Goal: Task Accomplishment & Management: Complete application form

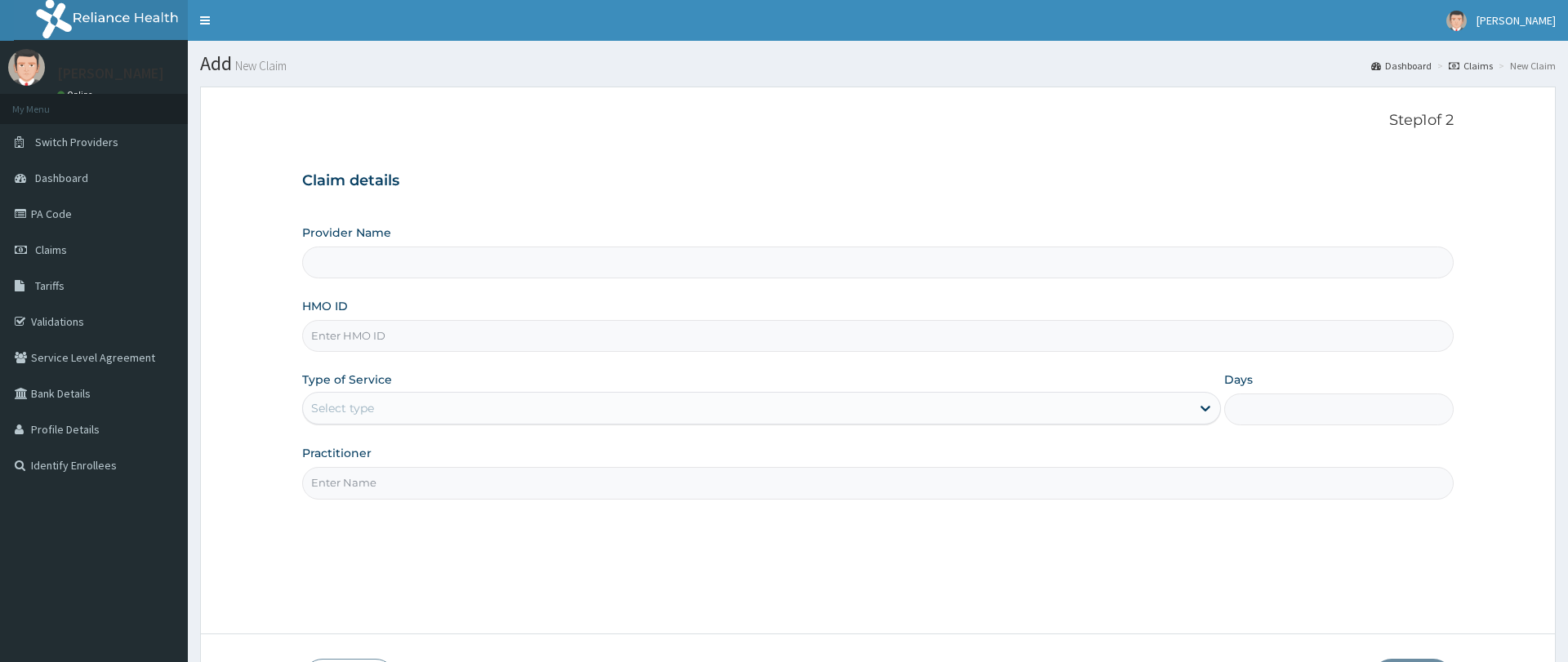
type input "Pure Fitness Africa | Ikota (fka Fitness Central)"
type input "1"
click at [348, 330] on input "HMO ID" at bounding box center [877, 336] width 1151 height 32
type input "PWC/10213/A"
click at [402, 489] on input "Practitioner" at bounding box center [877, 483] width 1151 height 32
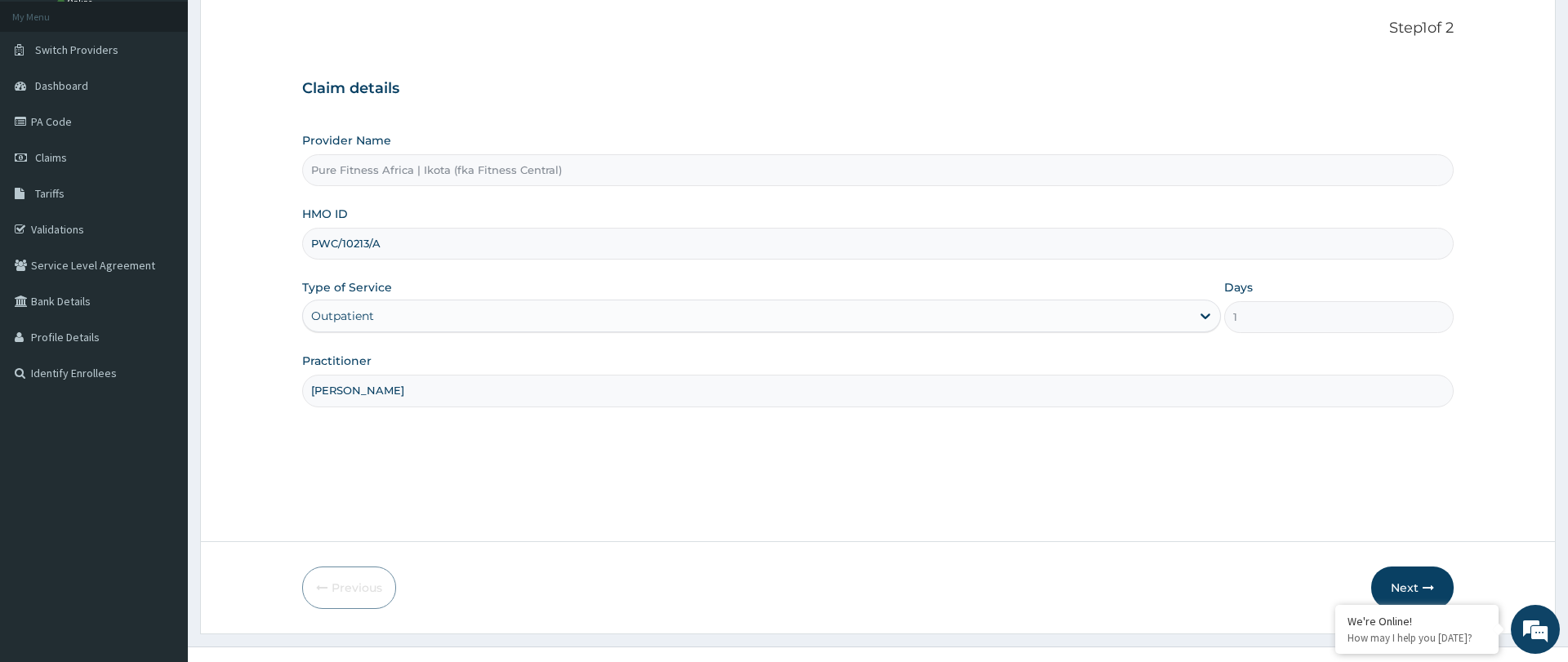
scroll to position [118, 0]
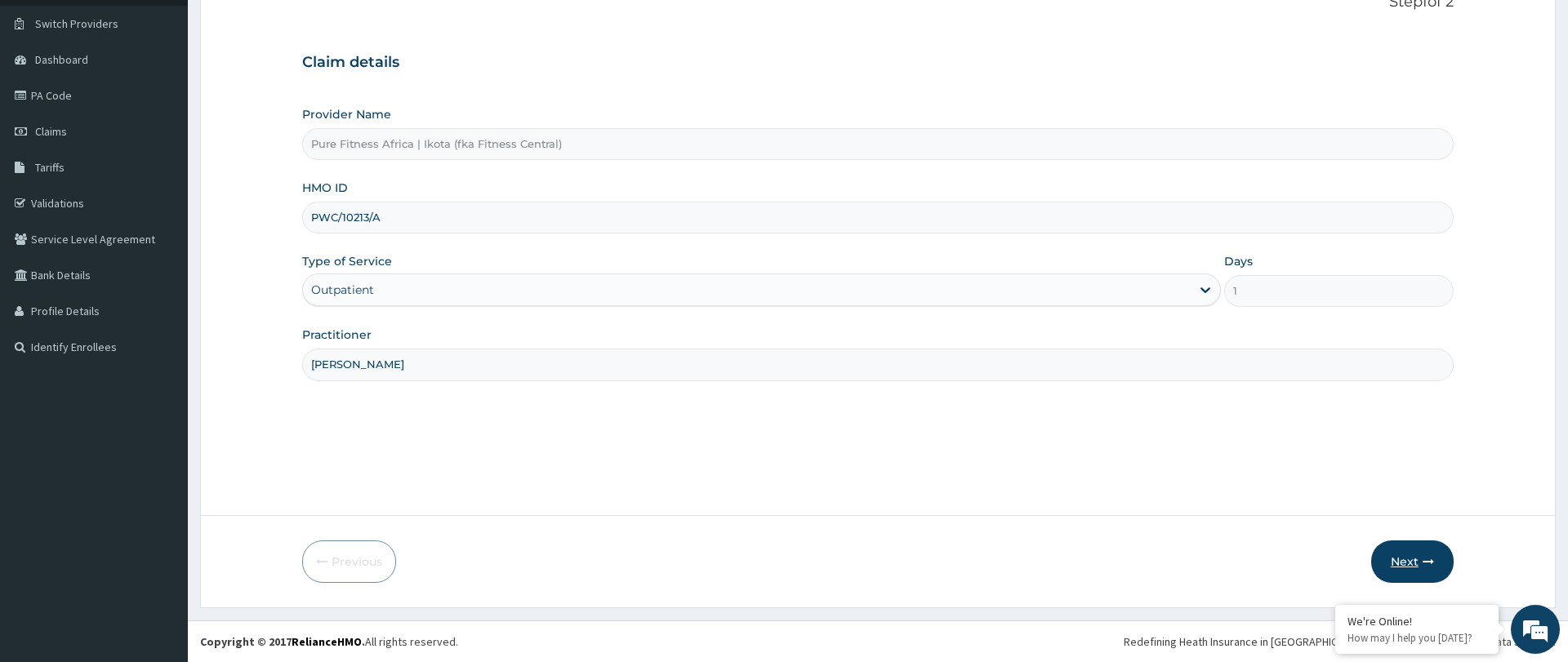
type input "DOMINIC"
click at [1423, 560] on icon "button" at bounding box center [1428, 562] width 12 height 12
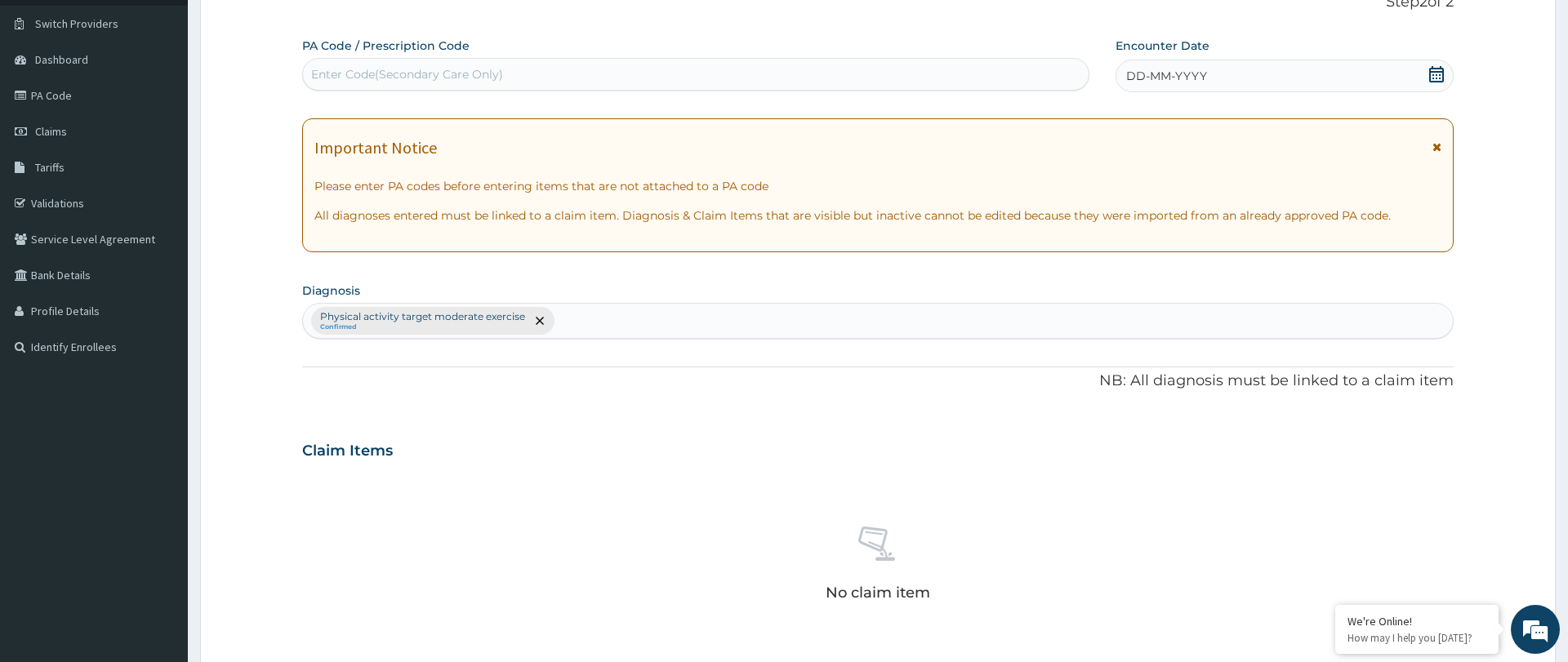
click at [325, 75] on div "Enter Code(Secondary Care Only)" at bounding box center [407, 74] width 192 height 16
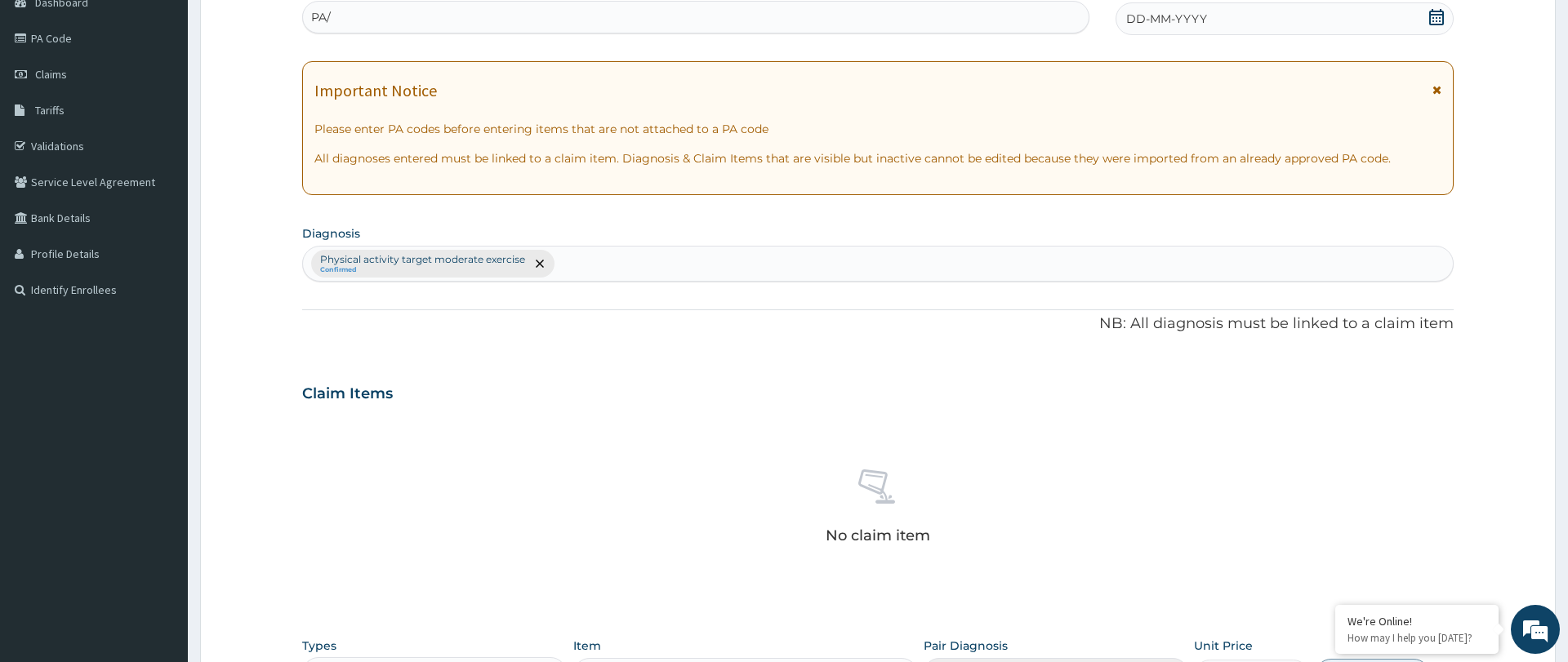
scroll to position [179, 0]
type input "PA/D6FBE8"
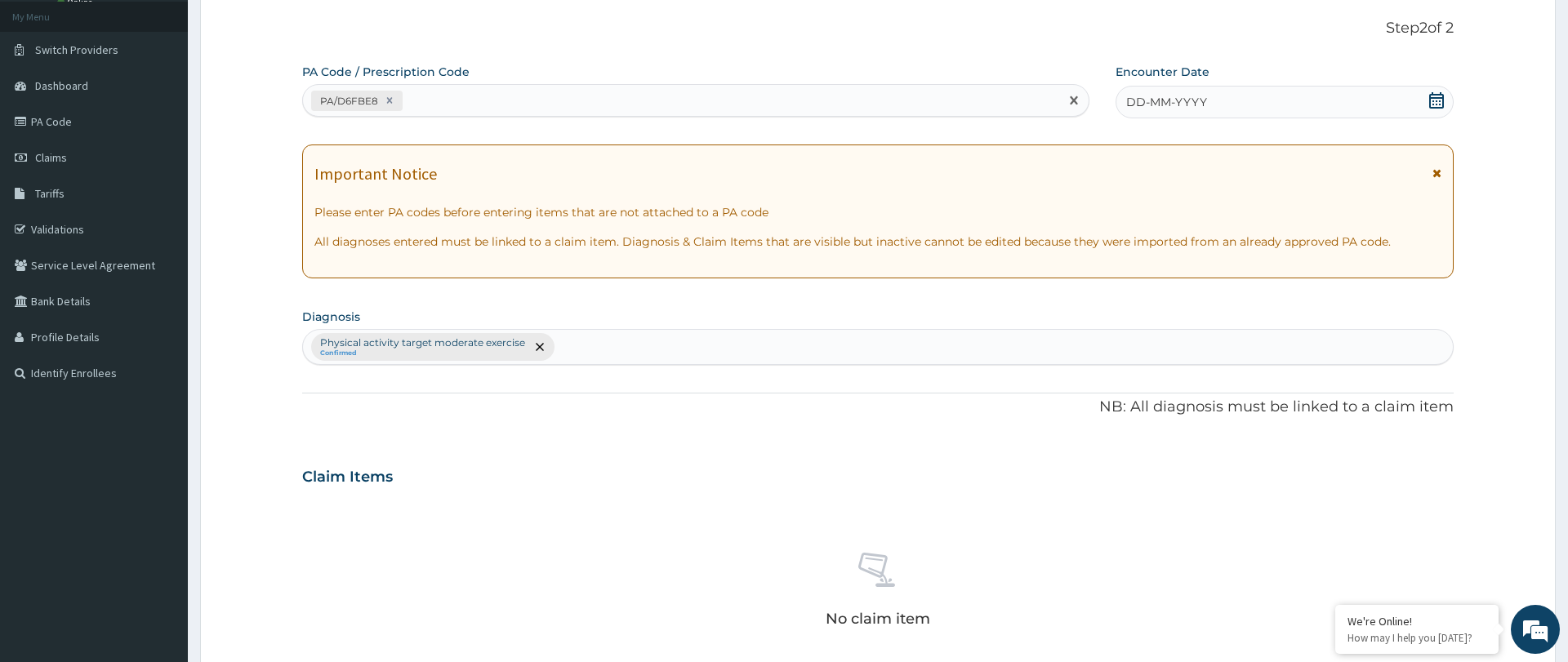
scroll to position [0, 0]
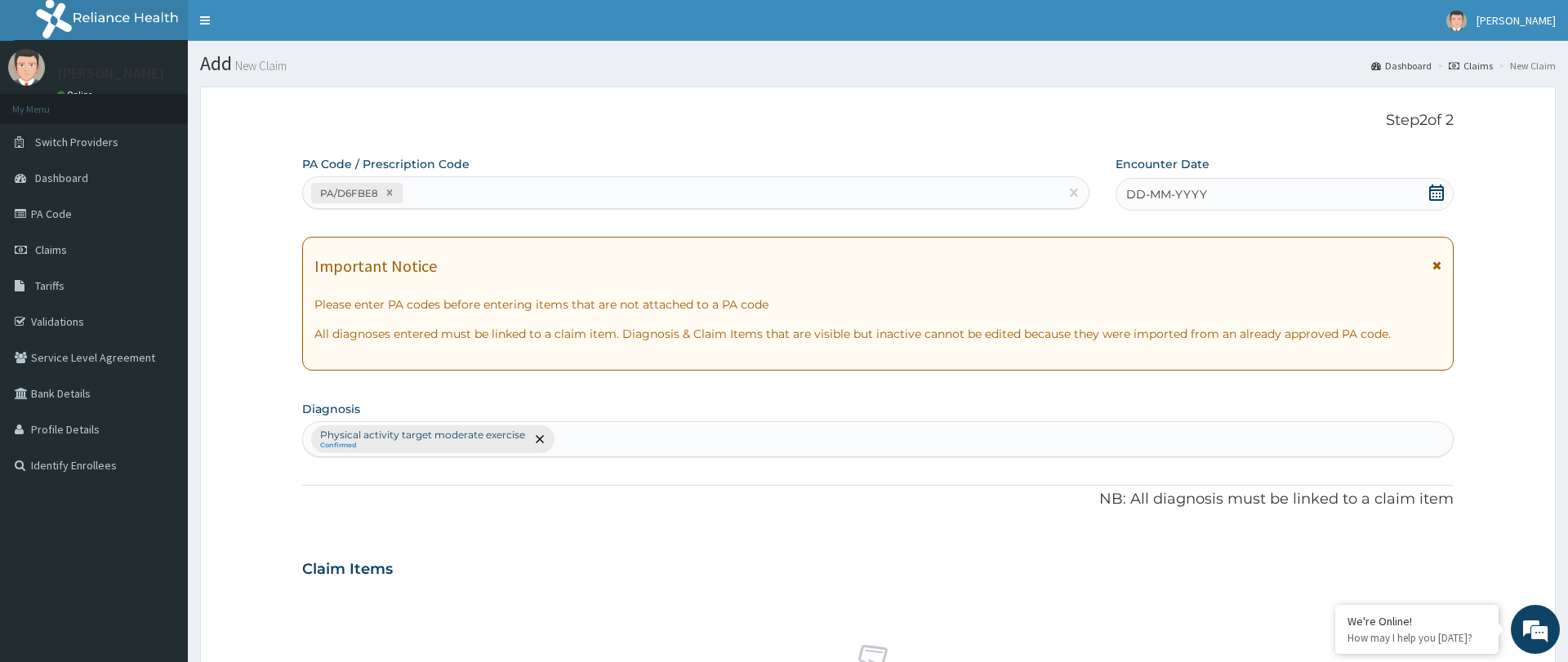
click at [1130, 194] on span "DD-MM-YYYY" at bounding box center [1167, 194] width 81 height 16
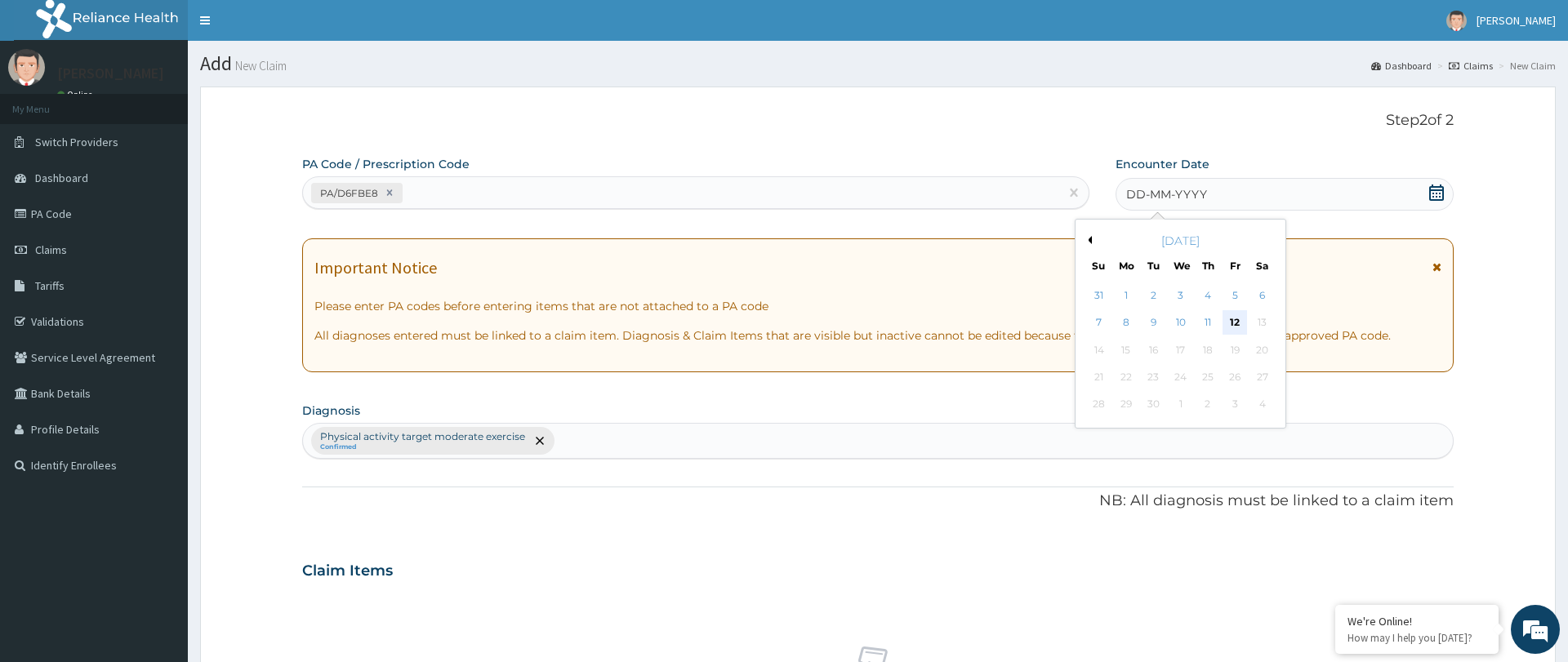
click at [1241, 320] on div "12" at bounding box center [1236, 323] width 25 height 25
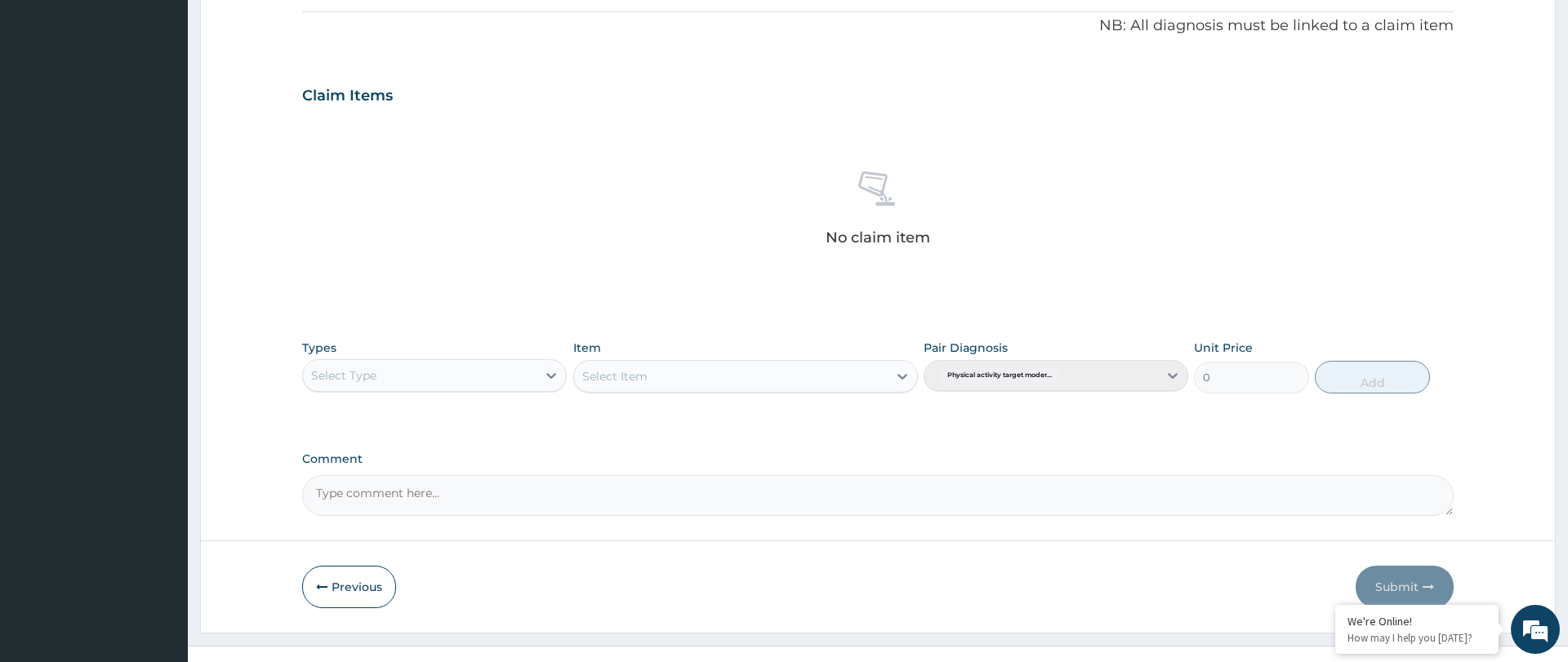
scroll to position [499, 0]
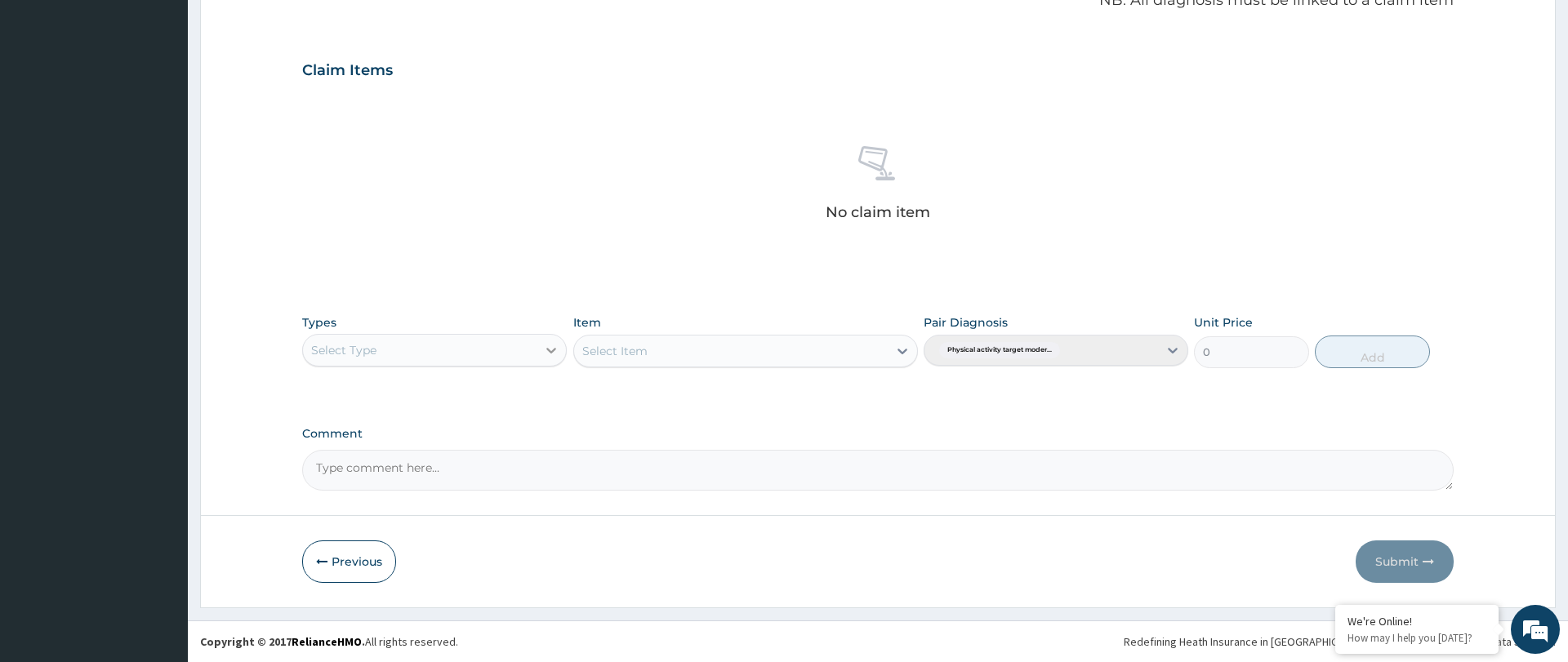
click at [542, 342] on div at bounding box center [551, 350] width 30 height 30
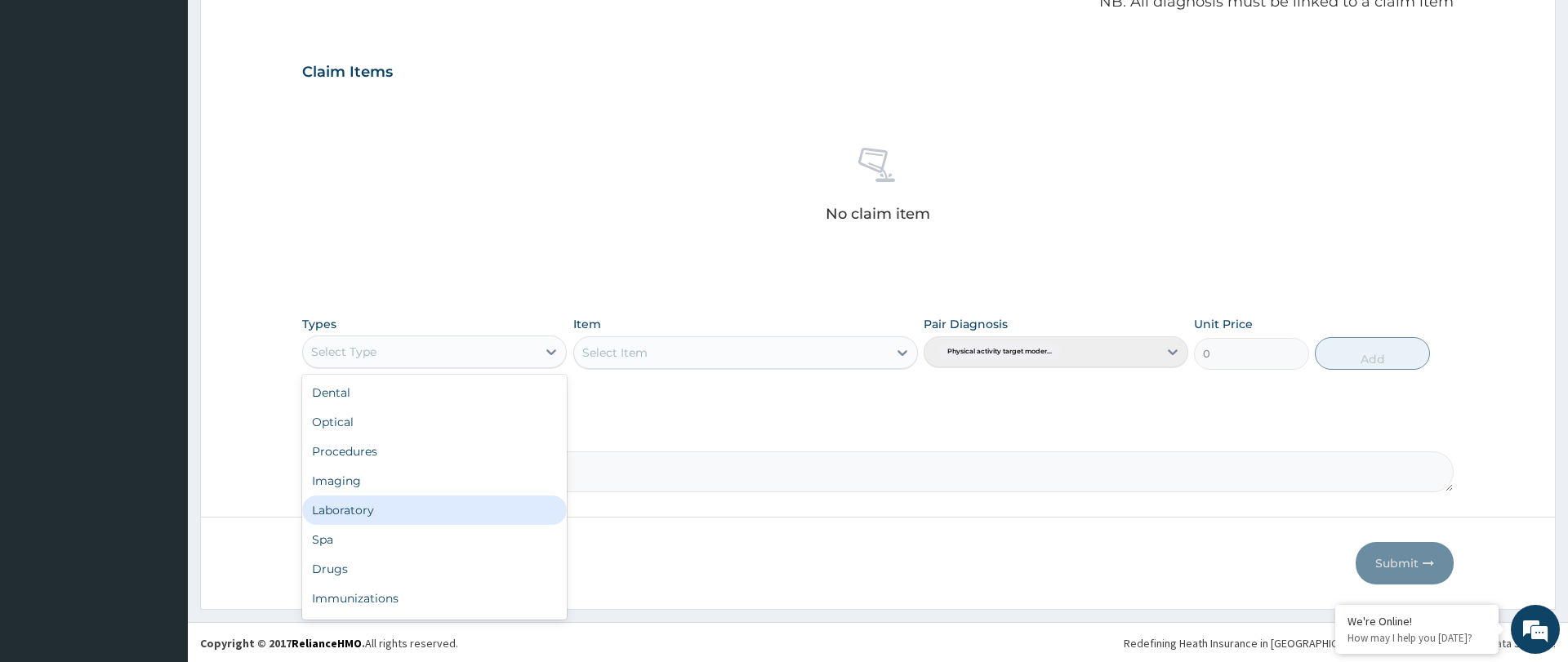
scroll to position [56, 0]
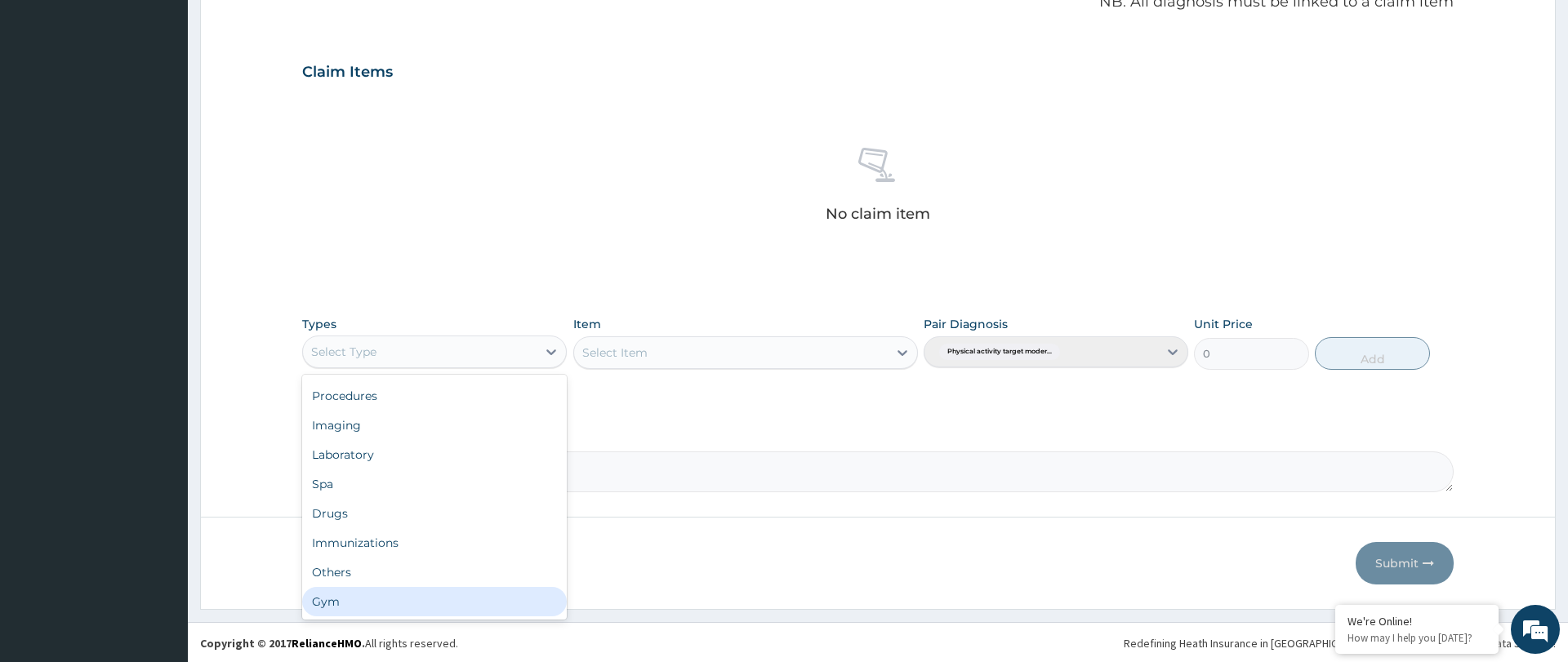
click at [403, 606] on div "Gym" at bounding box center [434, 601] width 265 height 30
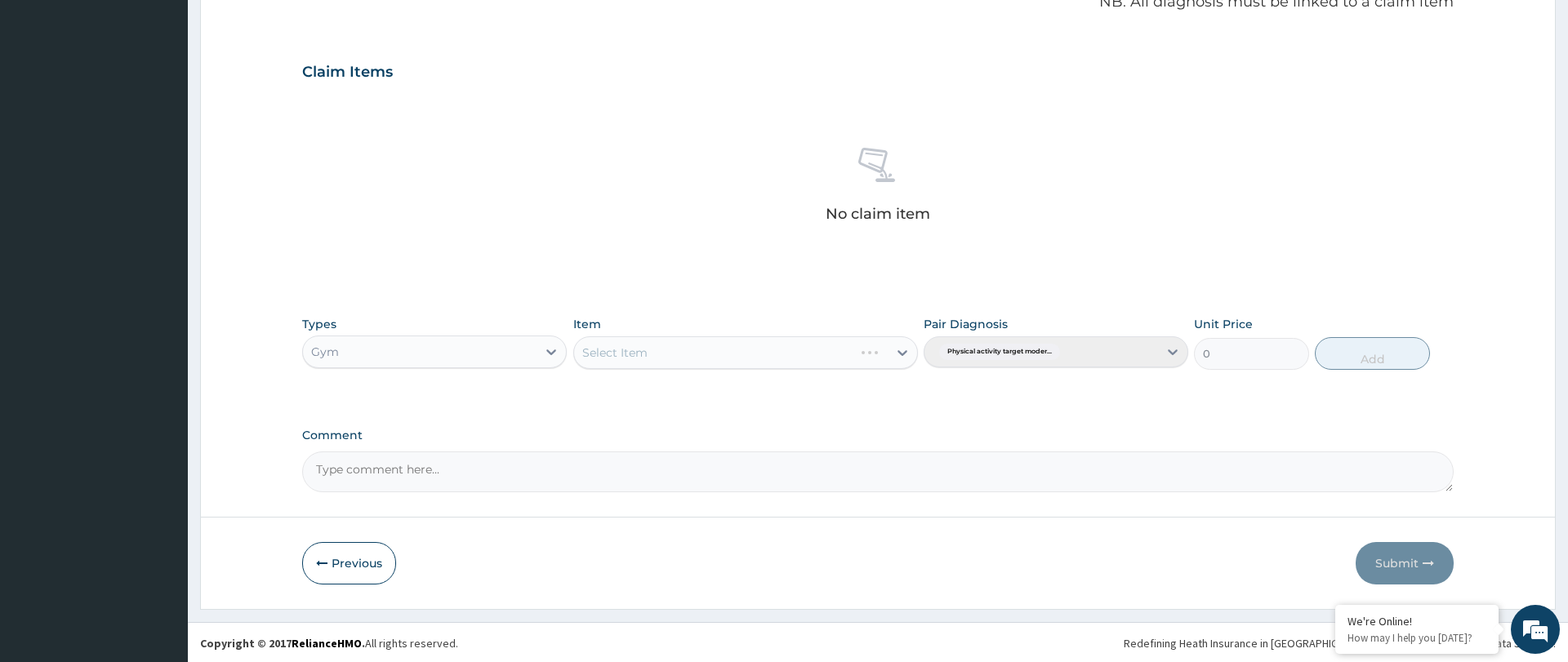
click at [786, 367] on div "Select Item" at bounding box center [746, 353] width 346 height 33
click at [787, 358] on div "Select Item" at bounding box center [746, 353] width 346 height 33
click at [893, 355] on div at bounding box center [902, 353] width 30 height 30
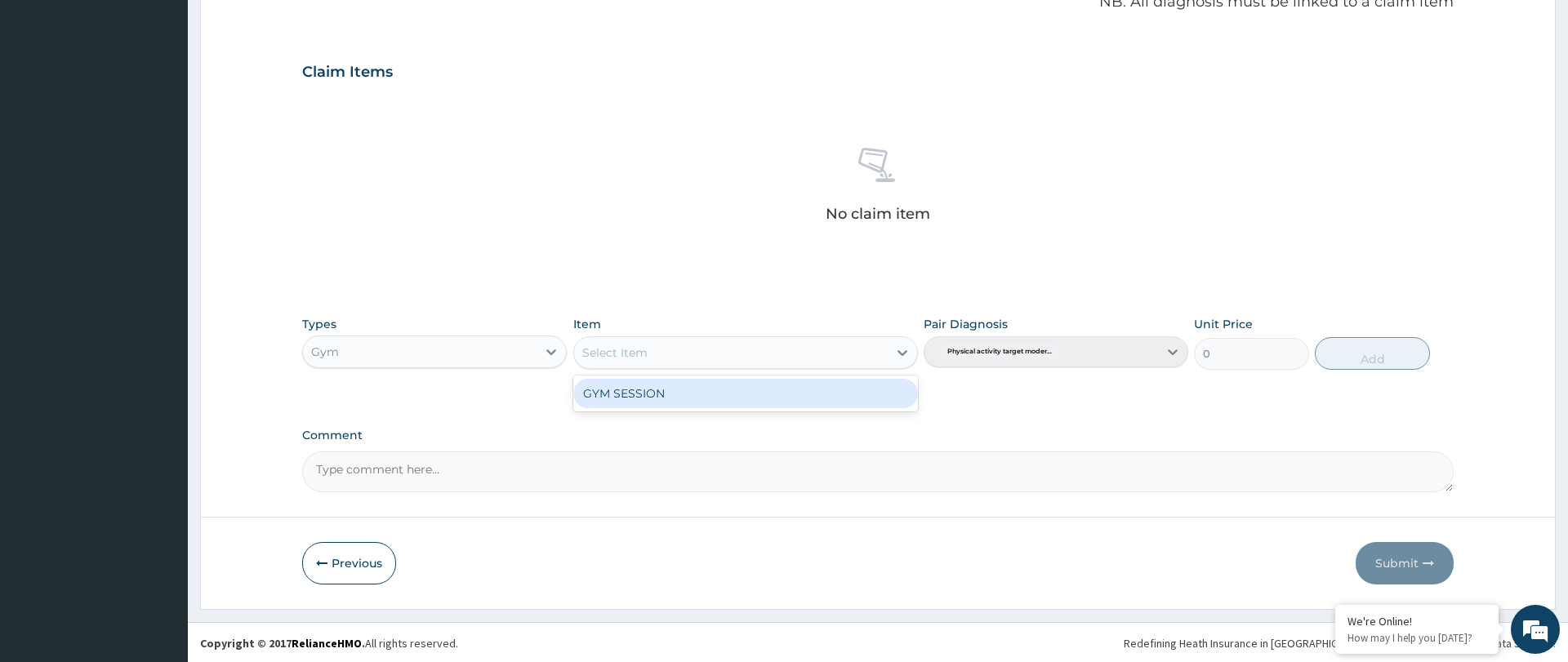
click at [842, 390] on div "GYM SESSION" at bounding box center [746, 393] width 346 height 30
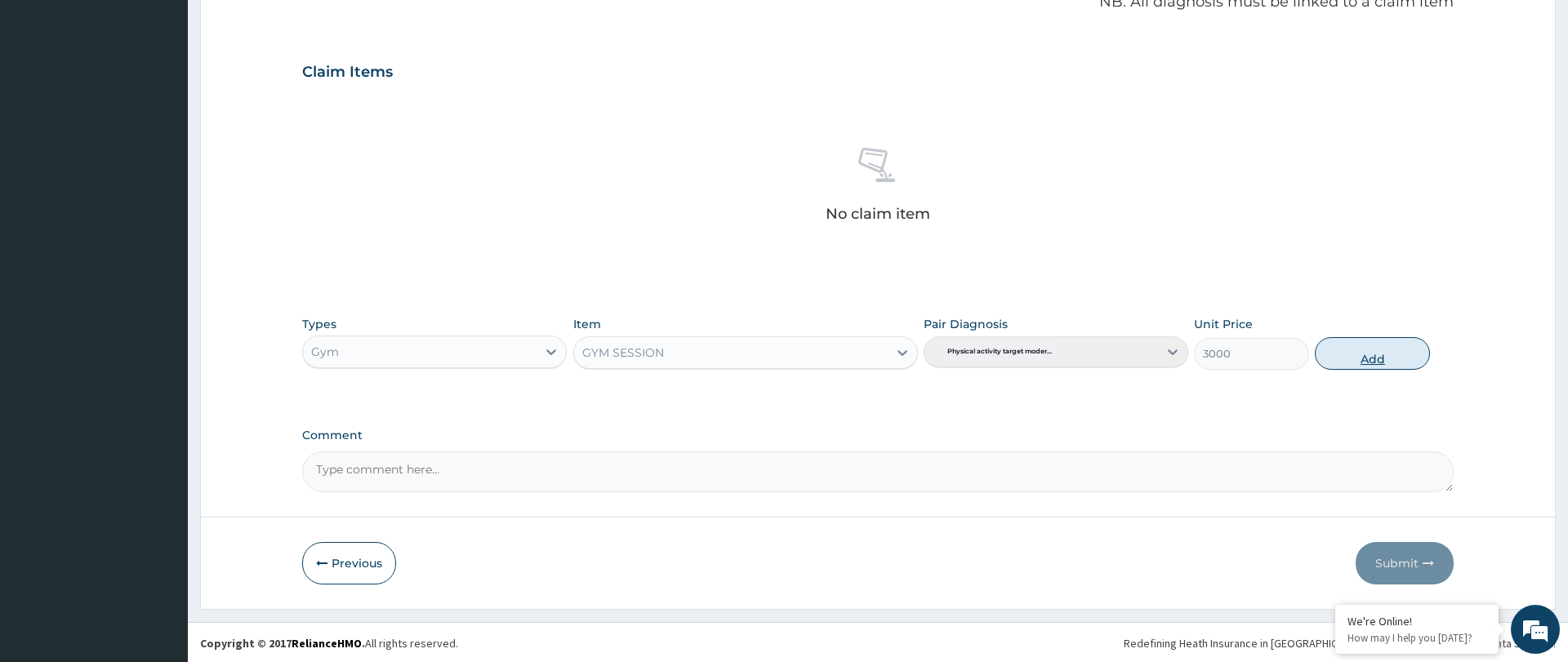
click at [1373, 354] on button "Add" at bounding box center [1373, 353] width 115 height 33
type input "0"
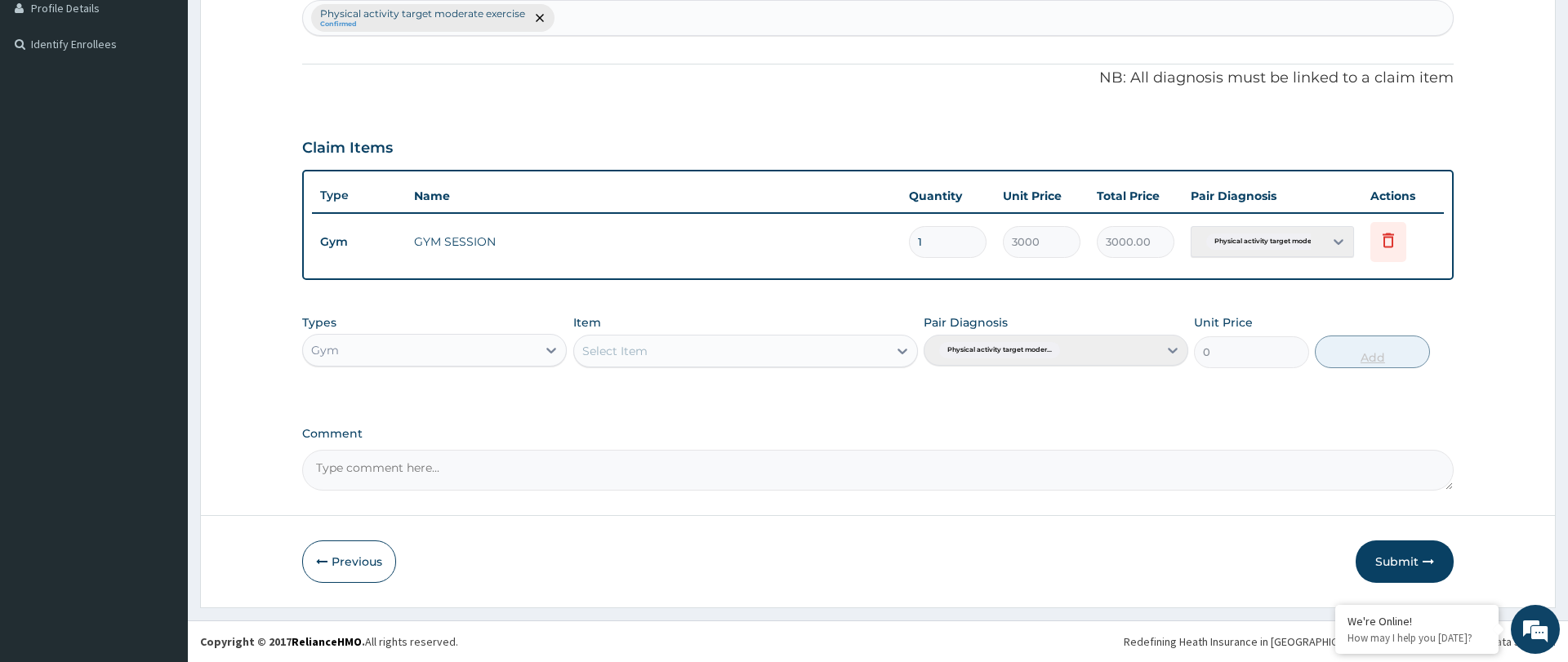
scroll to position [421, 0]
click at [1403, 542] on button "Submit" at bounding box center [1405, 561] width 98 height 42
